Goal: Task Accomplishment & Management: Manage account settings

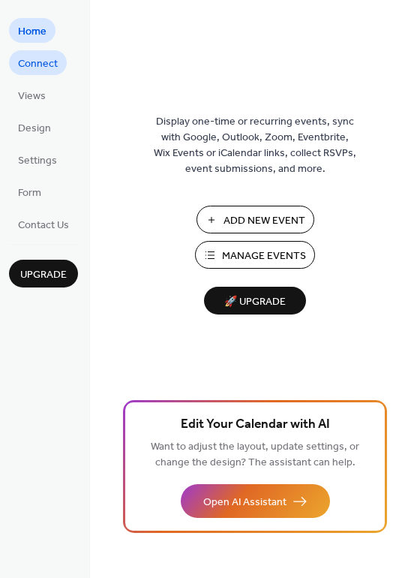
click at [28, 71] on span "Connect" at bounding box center [38, 64] width 40 height 16
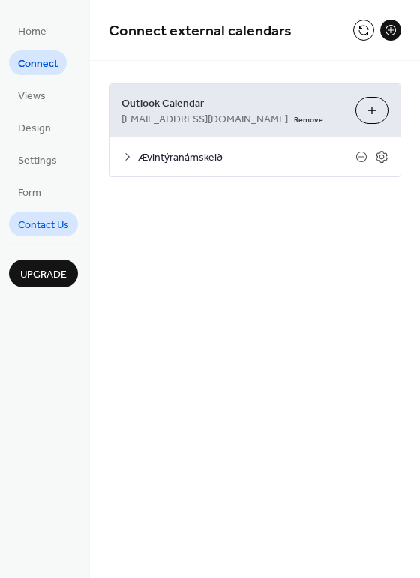
click at [24, 230] on span "Contact Us" at bounding box center [43, 226] width 51 height 16
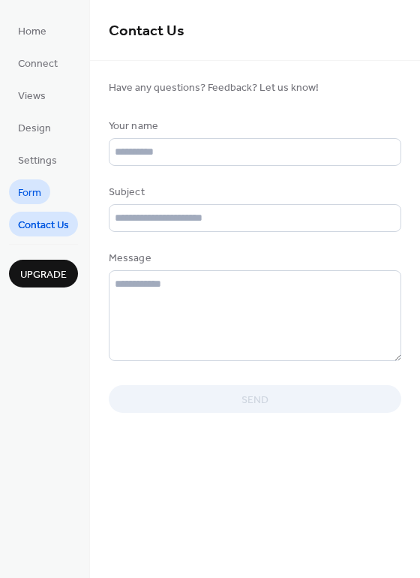
click at [32, 194] on span "Form" at bounding box center [29, 193] width 23 height 16
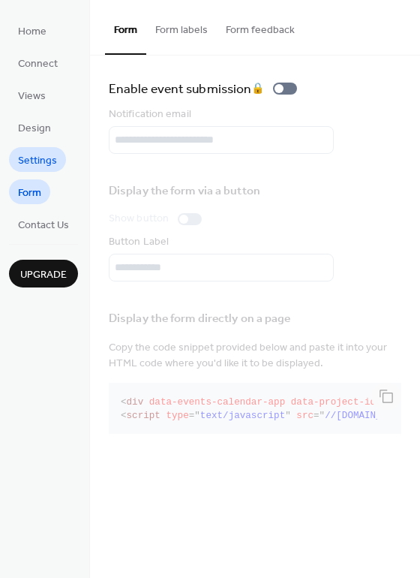
click at [27, 159] on span "Settings" at bounding box center [37, 161] width 39 height 16
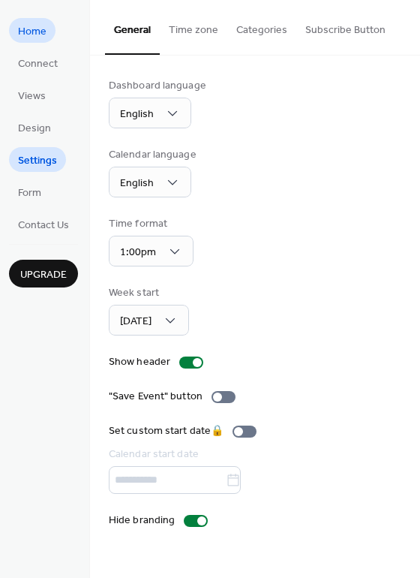
click at [37, 33] on span "Home" at bounding box center [32, 32] width 29 height 16
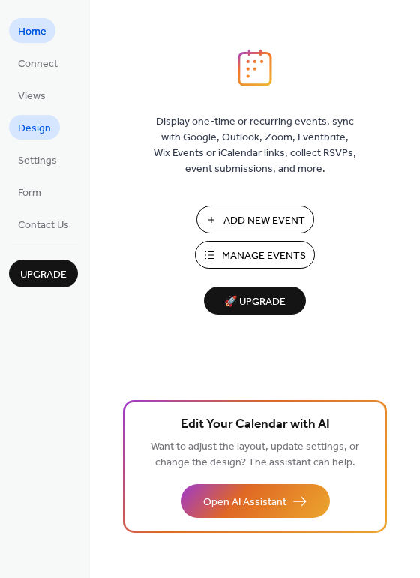
click at [33, 116] on link "Design" at bounding box center [34, 127] width 51 height 25
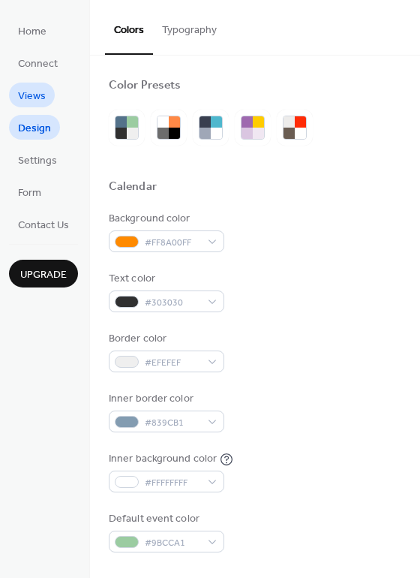
click at [23, 95] on span "Views" at bounding box center [32, 97] width 28 height 16
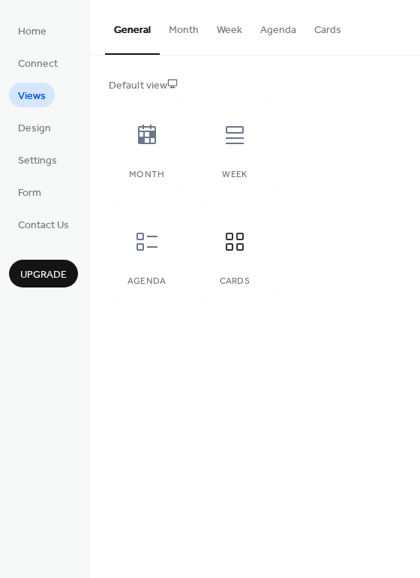
click at [321, 26] on button "Cards" at bounding box center [327, 26] width 45 height 53
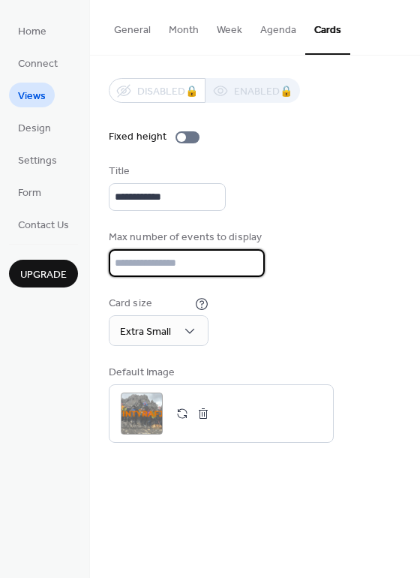
click at [185, 260] on input "*" at bounding box center [187, 263] width 156 height 28
type input "**"
